Goal: Find specific page/section: Find specific page/section

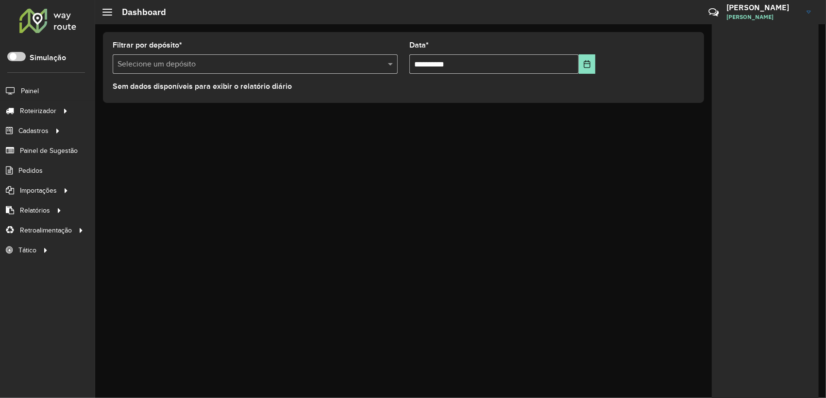
click at [54, 24] on div at bounding box center [47, 20] width 59 height 25
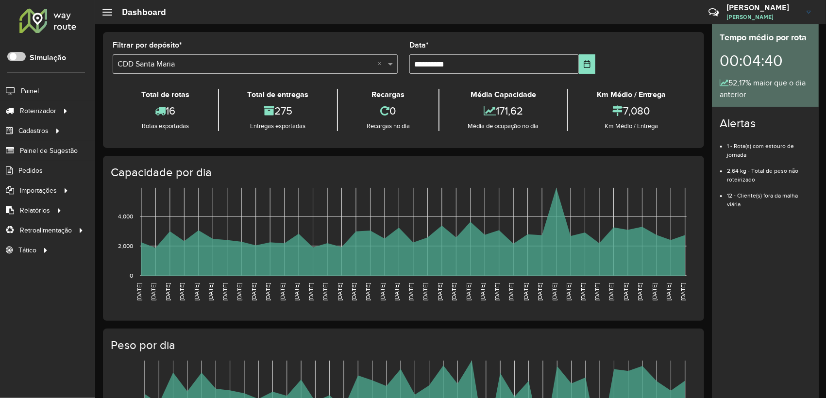
click at [47, 16] on div at bounding box center [47, 20] width 59 height 25
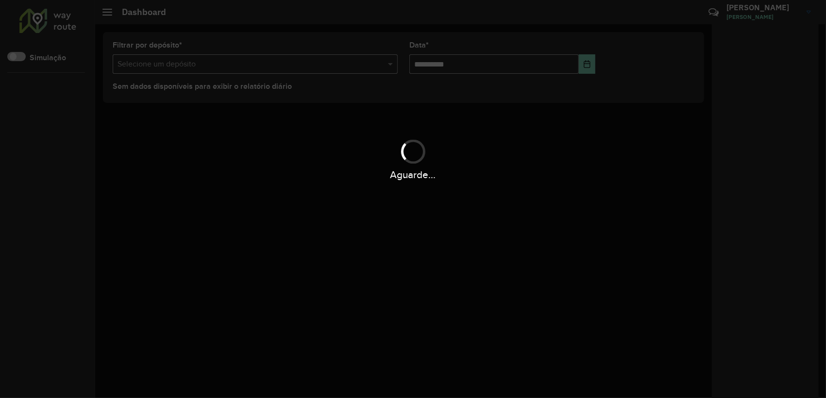
click at [58, 126] on div "Aguarde..." at bounding box center [413, 199] width 826 height 398
click at [48, 19] on div "Aguarde..." at bounding box center [413, 199] width 826 height 398
